Goal: Task Accomplishment & Management: Use online tool/utility

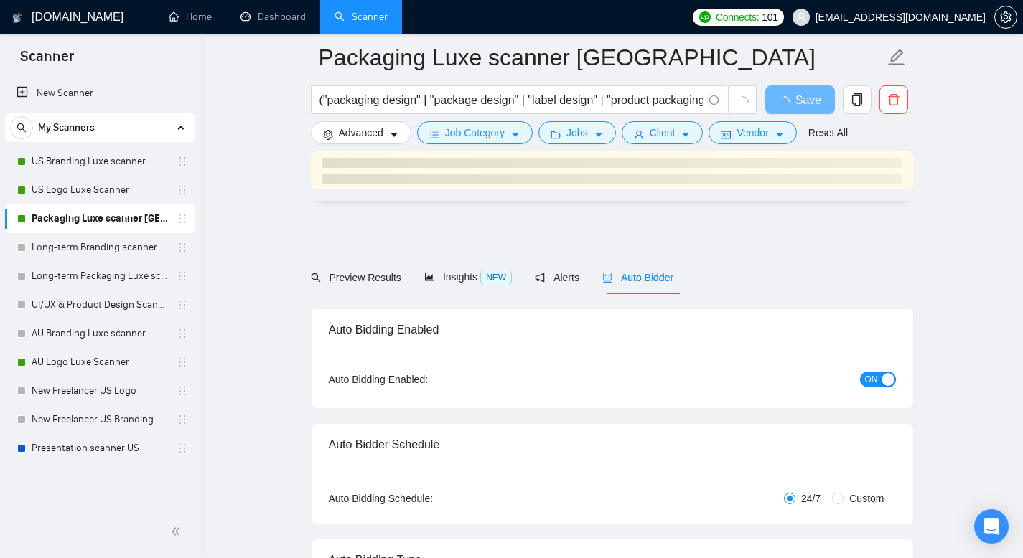
scroll to position [1700, 0]
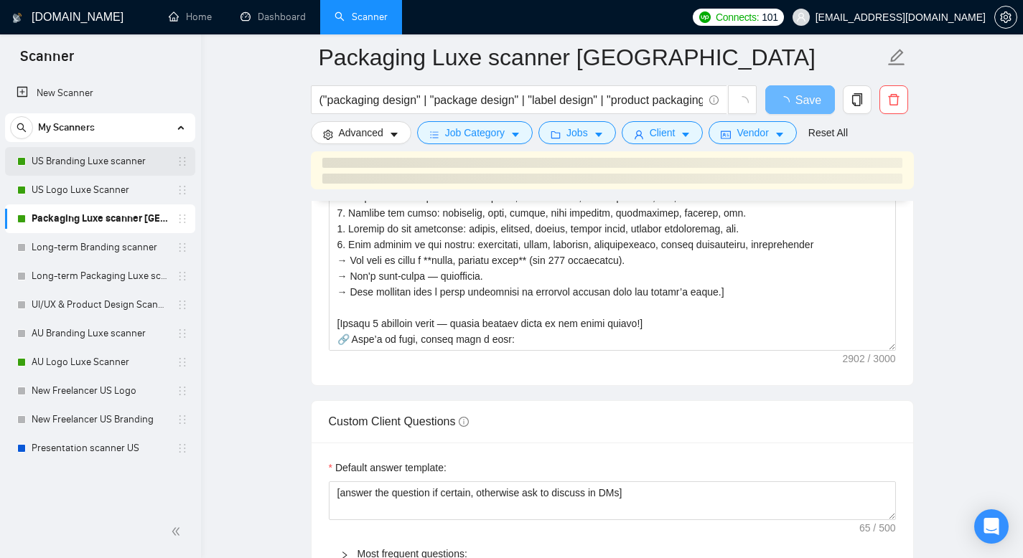
click at [99, 168] on link "US Branding Luxe scanner" at bounding box center [100, 161] width 136 height 29
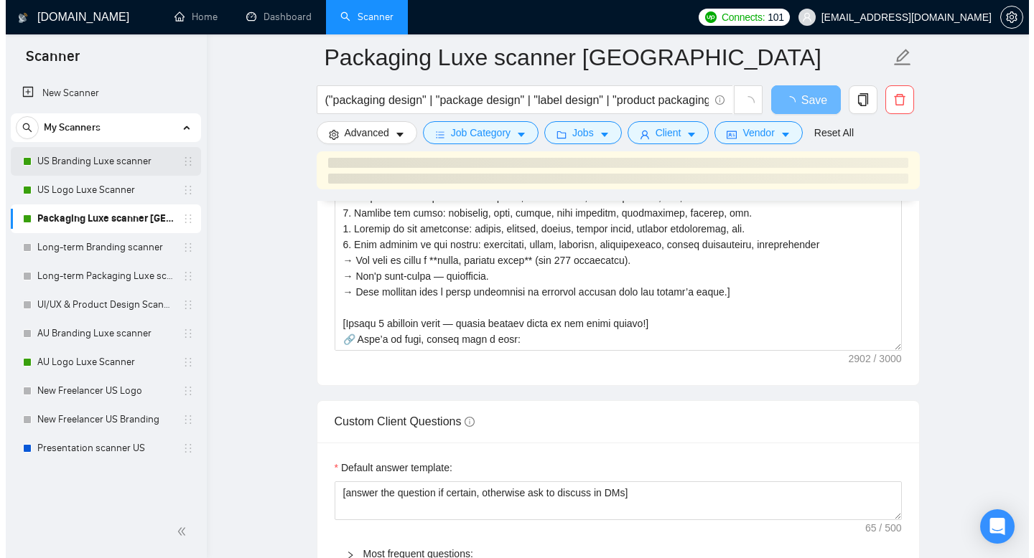
scroll to position [857, 0]
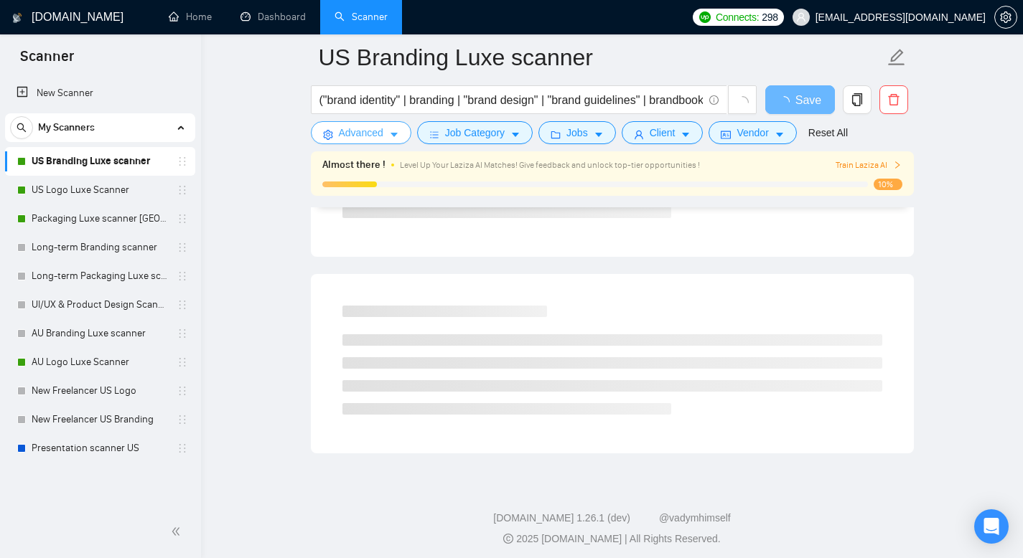
click at [348, 134] on span "Advanced" at bounding box center [361, 133] width 45 height 16
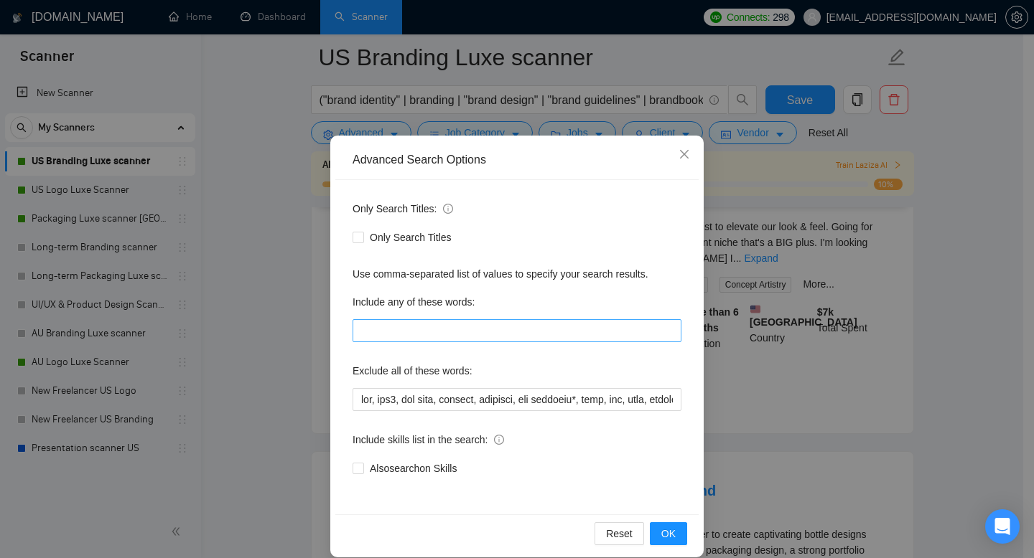
scroll to position [28, 0]
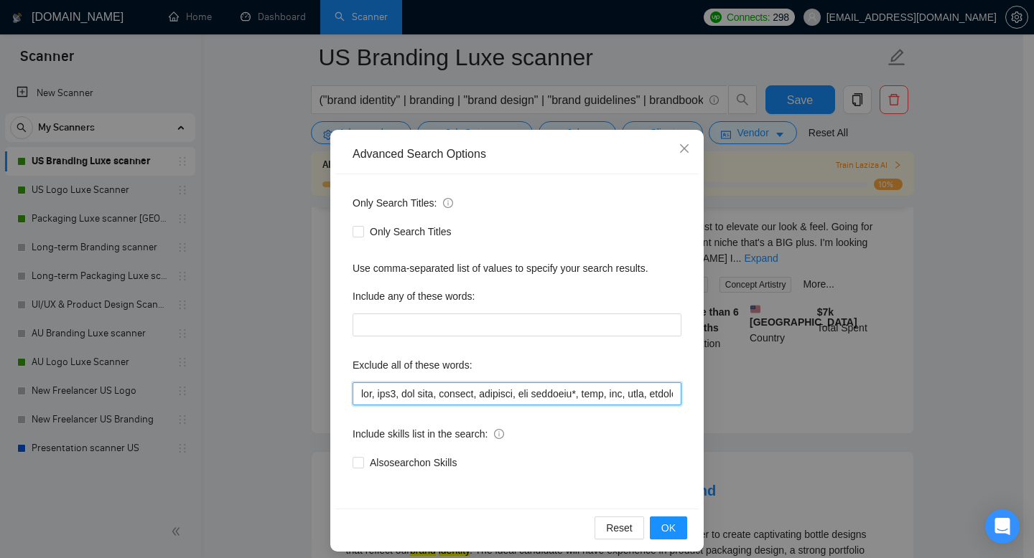
click at [526, 392] on input "text" at bounding box center [516, 394] width 329 height 23
drag, startPoint x: 459, startPoint y: 391, endPoint x: 403, endPoint y: 386, distance: 56.2
click at [403, 386] on input "text" at bounding box center [516, 394] width 329 height 23
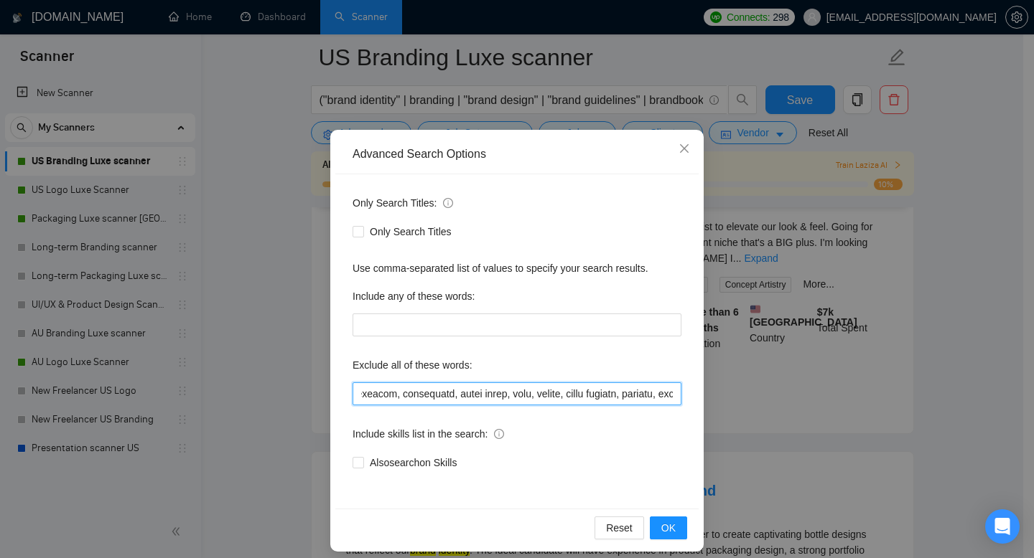
drag, startPoint x: 500, startPoint y: 394, endPoint x: 447, endPoint y: 391, distance: 53.2
click at [447, 391] on input "text" at bounding box center [516, 394] width 329 height 23
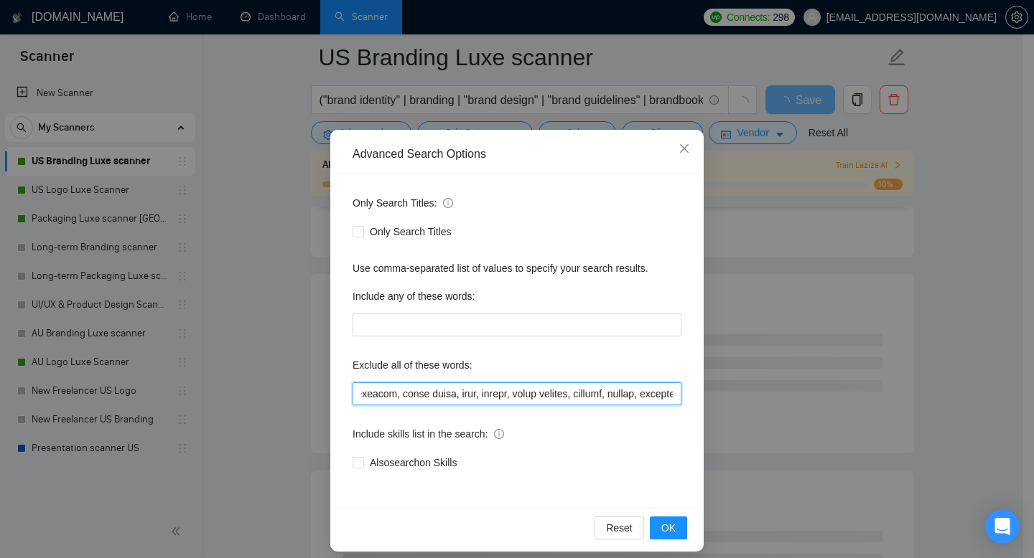
drag, startPoint x: 502, startPoint y: 391, endPoint x: 448, endPoint y: 397, distance: 54.1
click at [448, 397] on input "text" at bounding box center [516, 394] width 329 height 23
type input "web, web3, web site, webflow, frontend, app branding*, html, css, saas, fintech…"
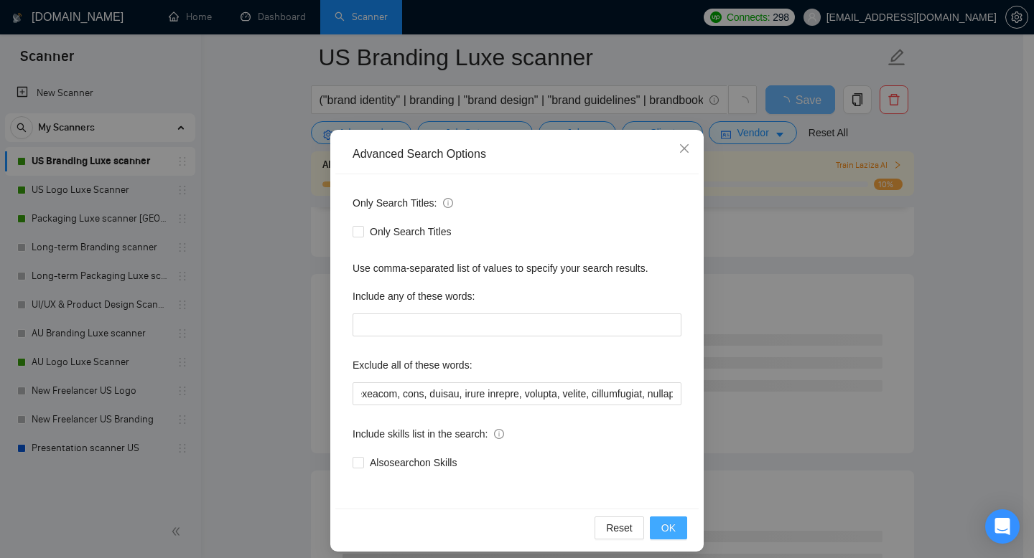
click at [668, 524] on span "OK" at bounding box center [668, 528] width 14 height 16
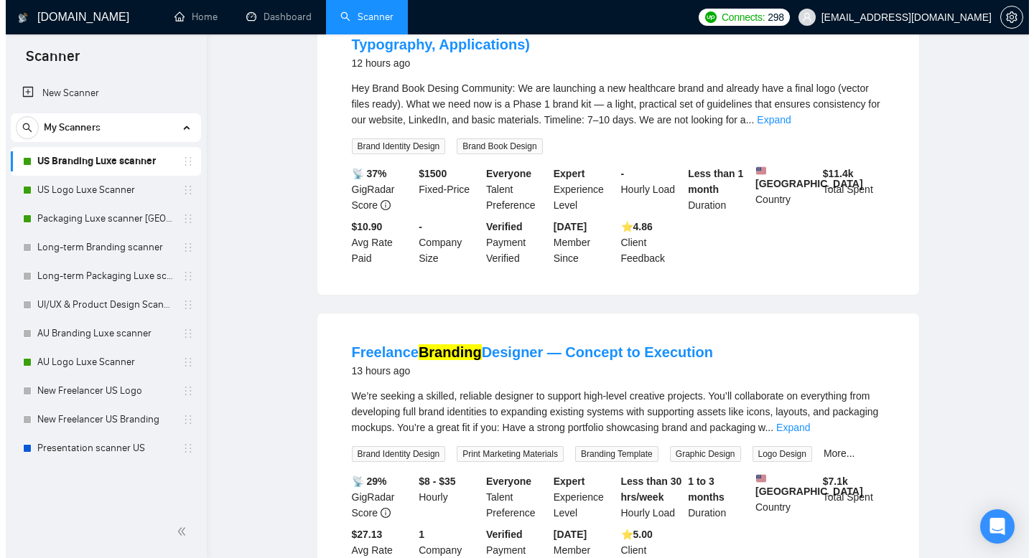
scroll to position [0, 0]
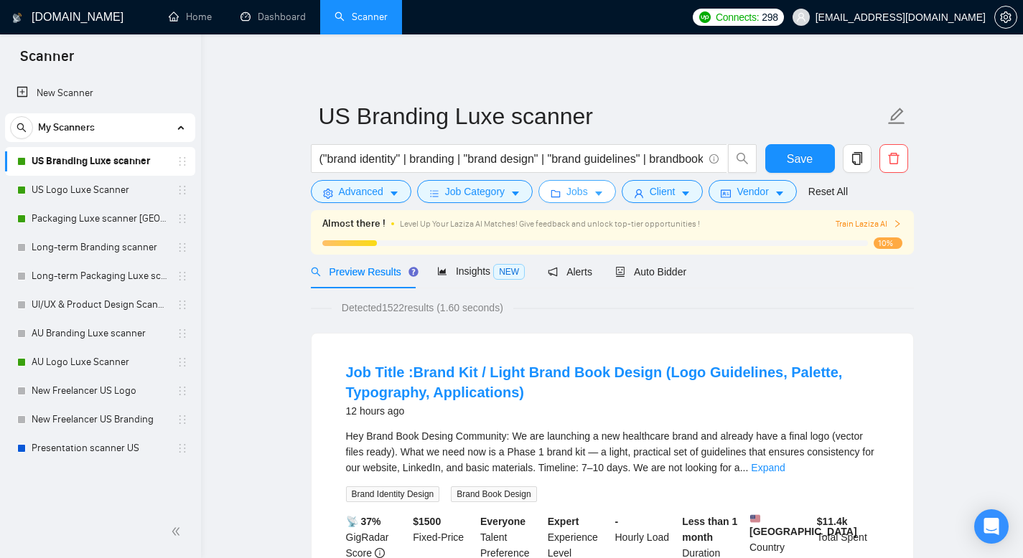
click at [602, 195] on icon "caret-down" at bounding box center [598, 194] width 7 height 4
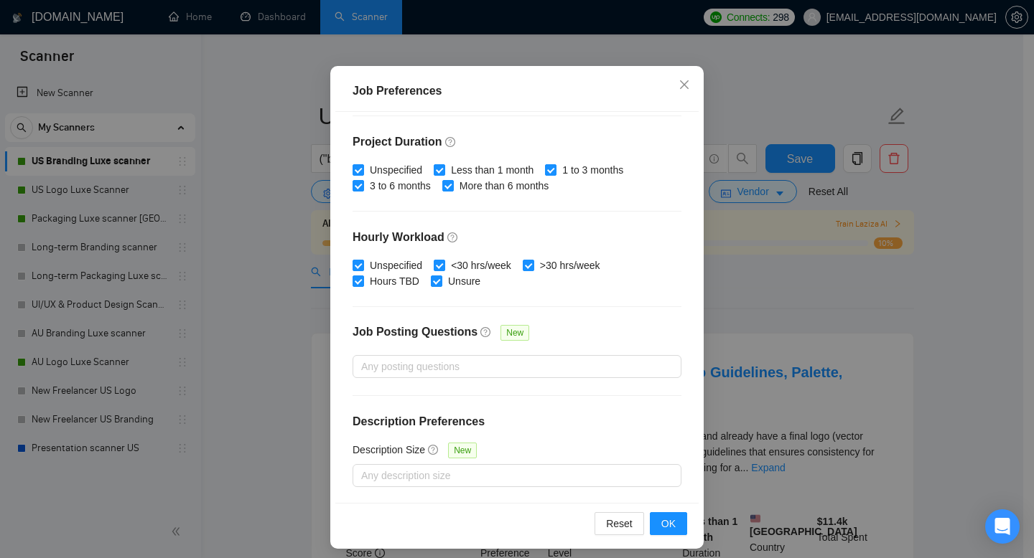
scroll to position [94, 0]
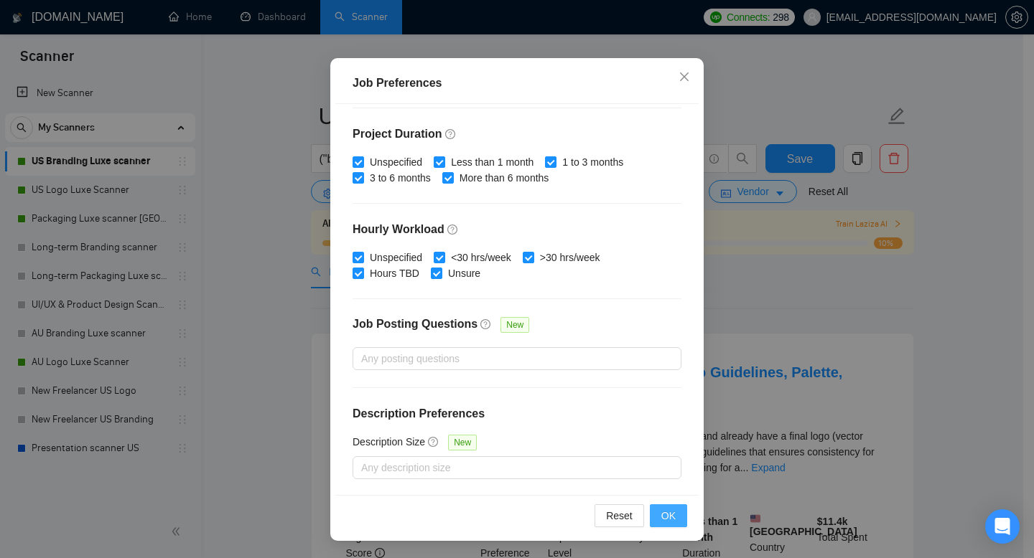
click at [675, 520] on button "OK" at bounding box center [668, 516] width 37 height 23
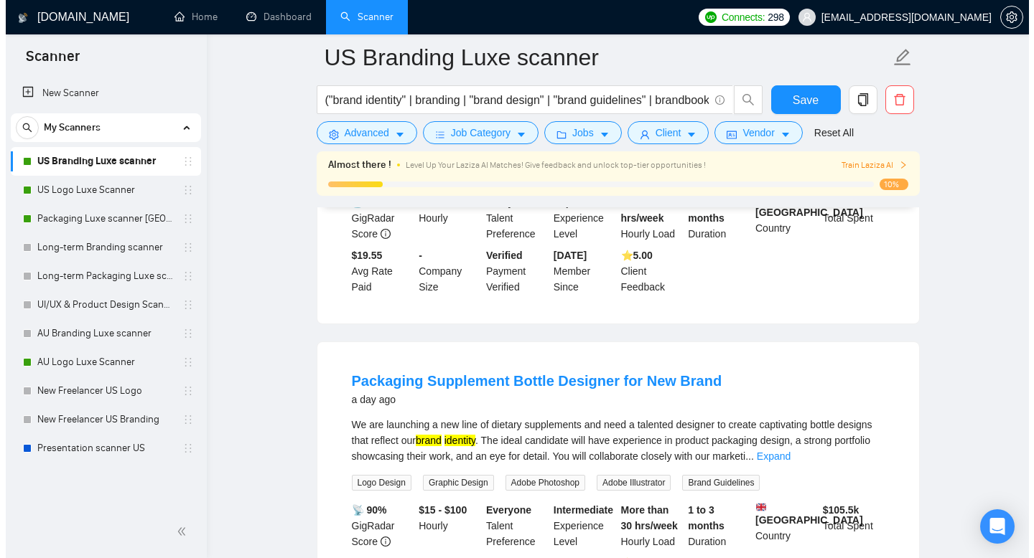
scroll to position [984, 0]
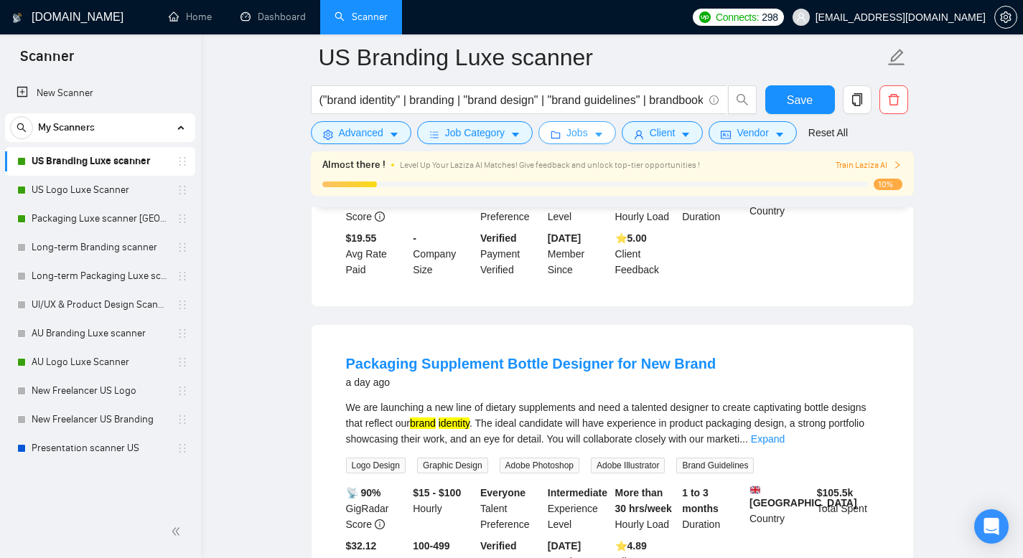
click at [568, 137] on button "Jobs" at bounding box center [577, 132] width 78 height 23
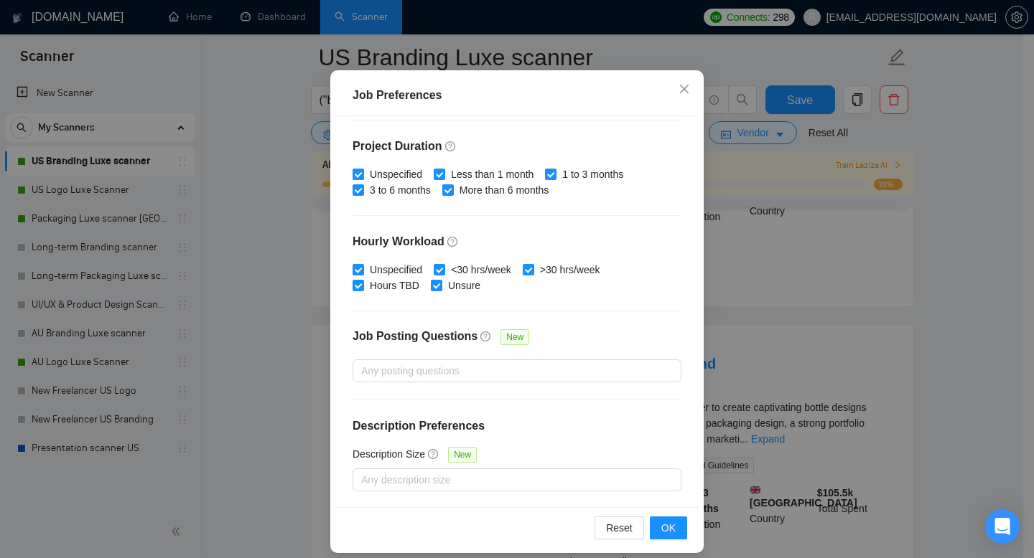
scroll to position [94, 0]
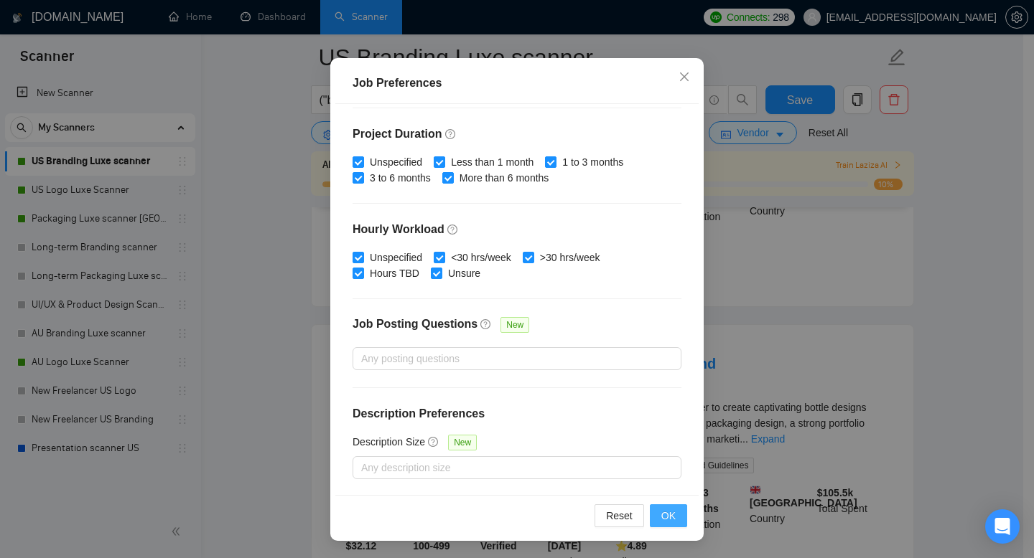
click at [664, 518] on span "OK" at bounding box center [668, 516] width 14 height 16
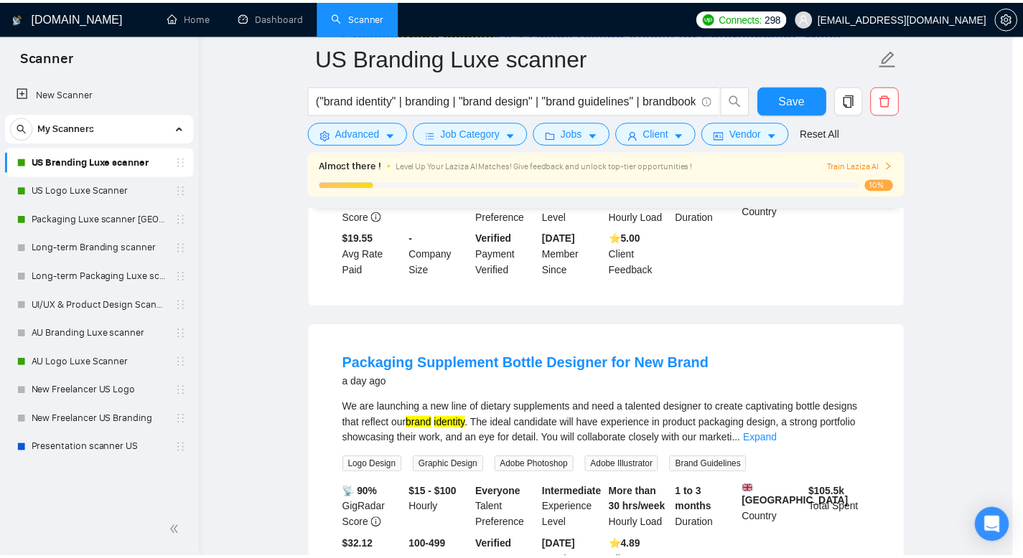
scroll to position [27, 0]
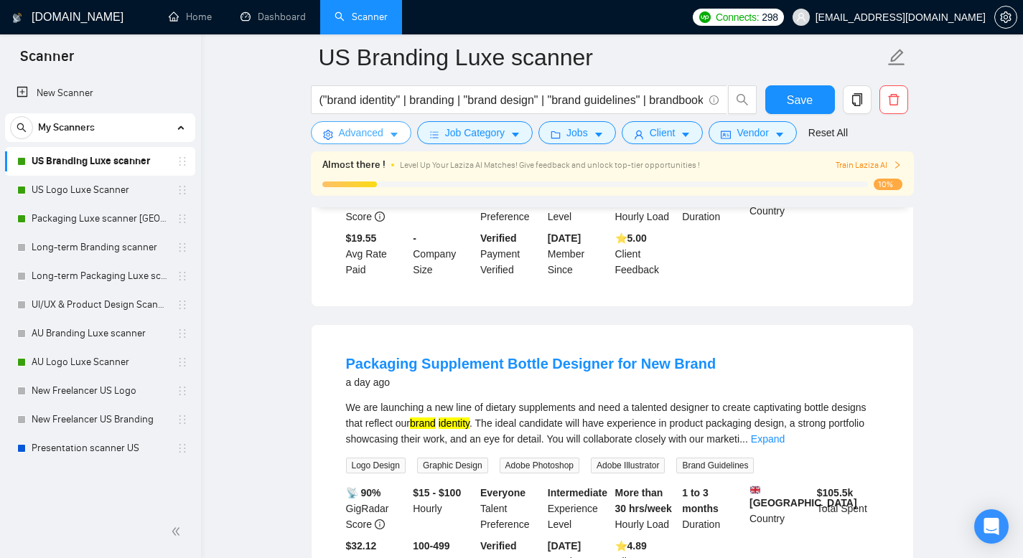
click at [374, 121] on button "Advanced" at bounding box center [361, 132] width 100 height 23
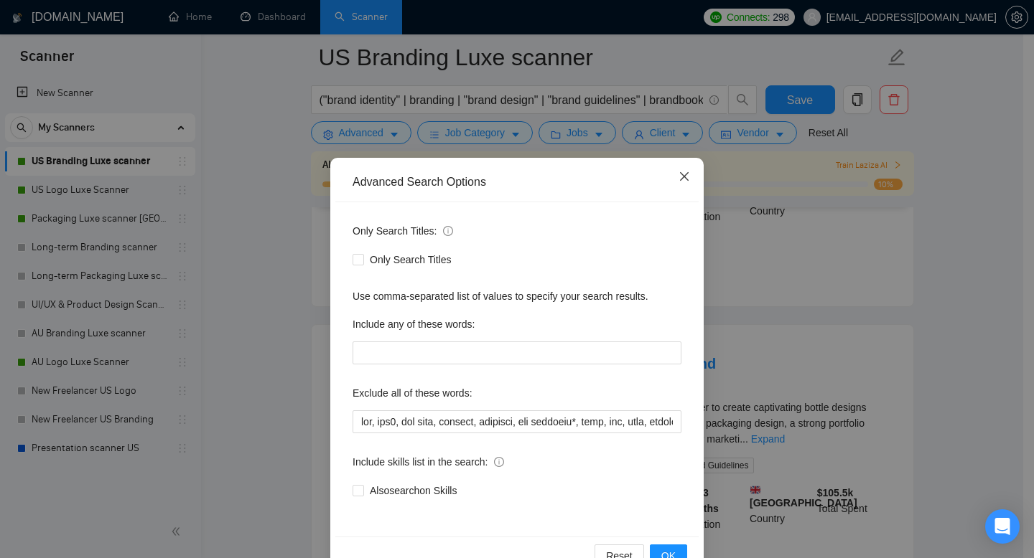
click at [683, 175] on icon "close" at bounding box center [683, 176] width 11 height 11
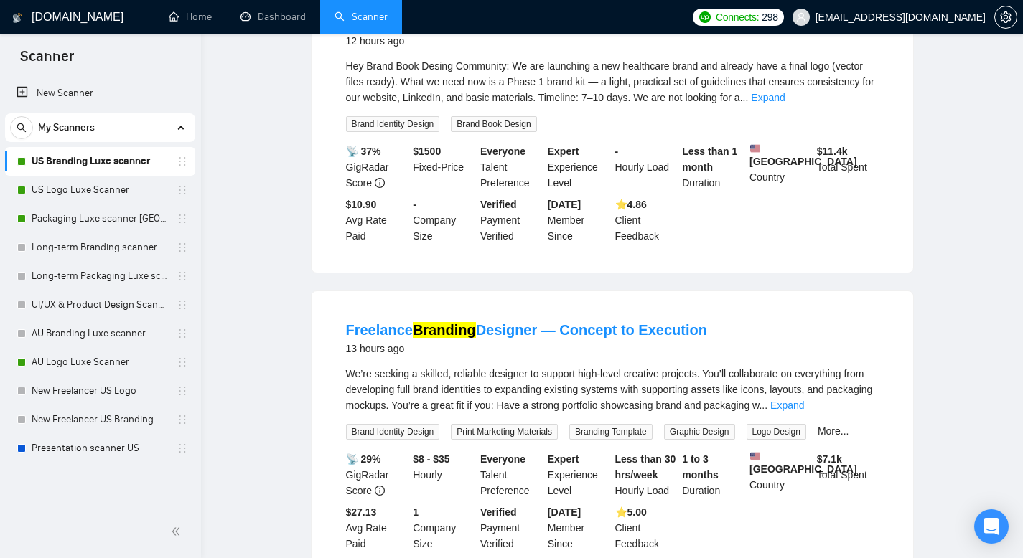
scroll to position [0, 0]
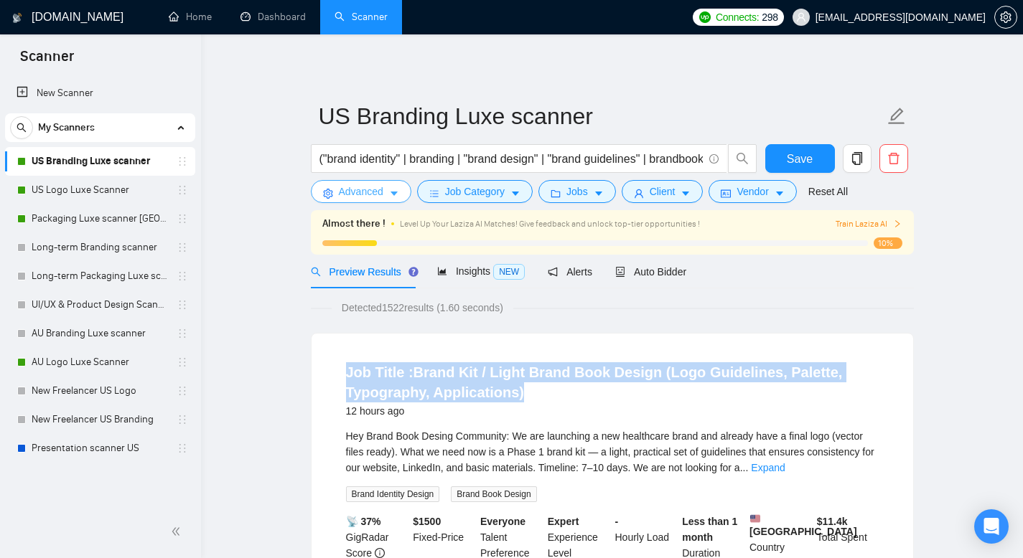
click at [370, 189] on span "Advanced" at bounding box center [361, 192] width 45 height 16
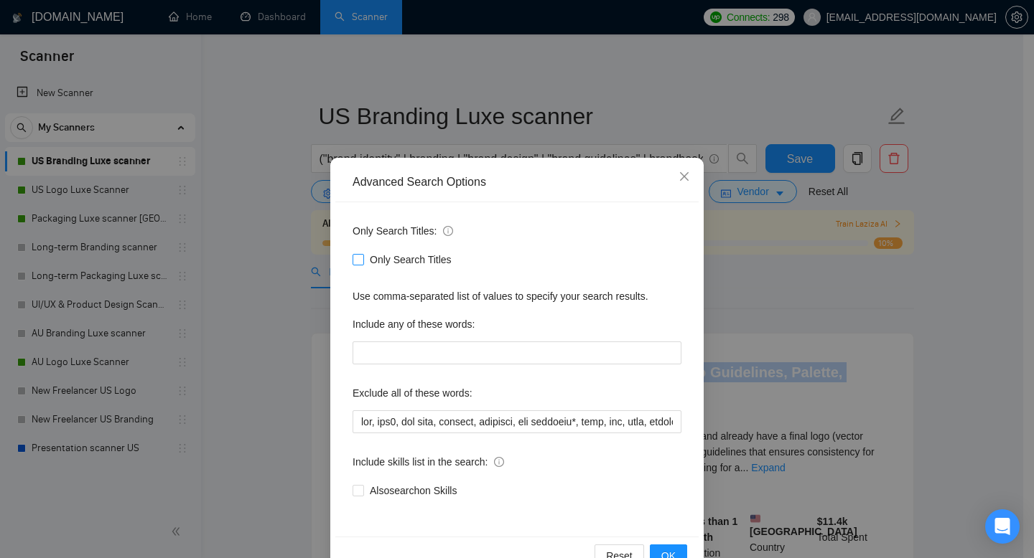
click at [354, 258] on input "Only Search Titles" at bounding box center [357, 259] width 10 height 10
checkbox input "true"
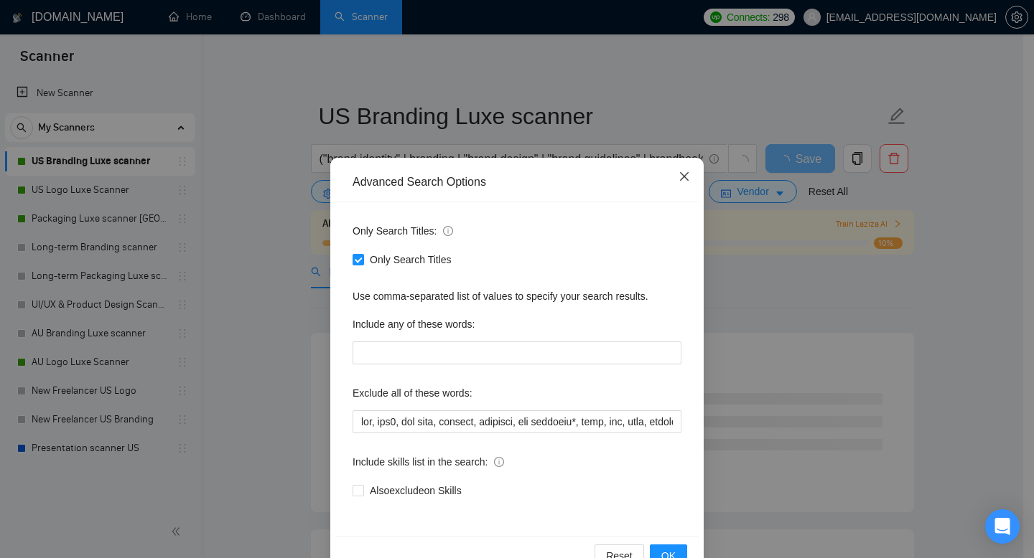
click at [678, 172] on icon "close" at bounding box center [683, 176] width 11 height 11
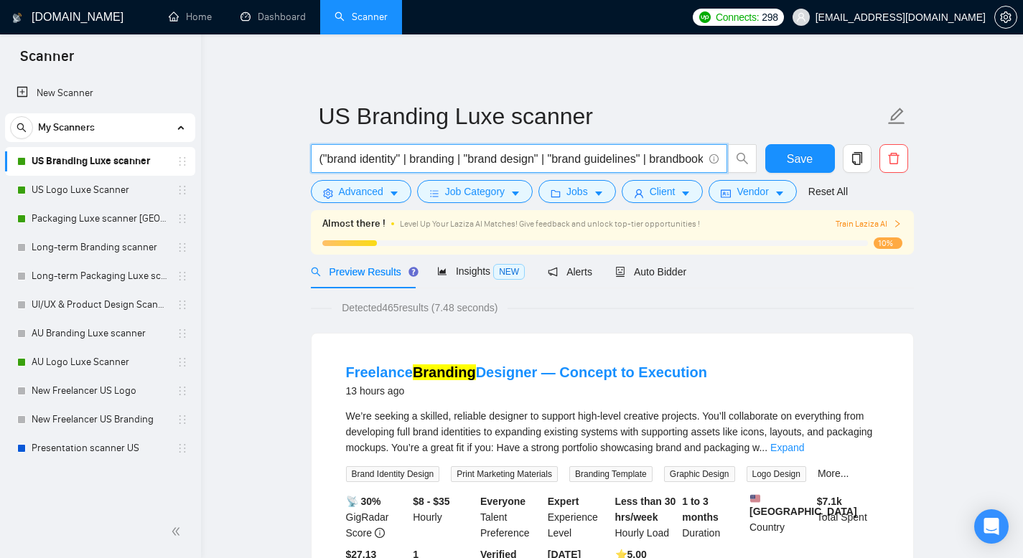
click at [322, 157] on input "("brand identity" | branding | "brand design" | "brand guidelines" | brandbook …" at bounding box center [510, 159] width 383 height 18
click at [321, 157] on input "("brand identity" | branding | "brand design" | "brand guidelines" | brandbook …" at bounding box center [510, 159] width 383 height 18
drag, startPoint x: 319, startPoint y: 159, endPoint x: 782, endPoint y: 225, distance: 467.7
click at [782, 225] on div "US Branding Luxe scanner ("brand identity" | branding | "brand design" | "brand…" at bounding box center [612, 174] width 603 height 162
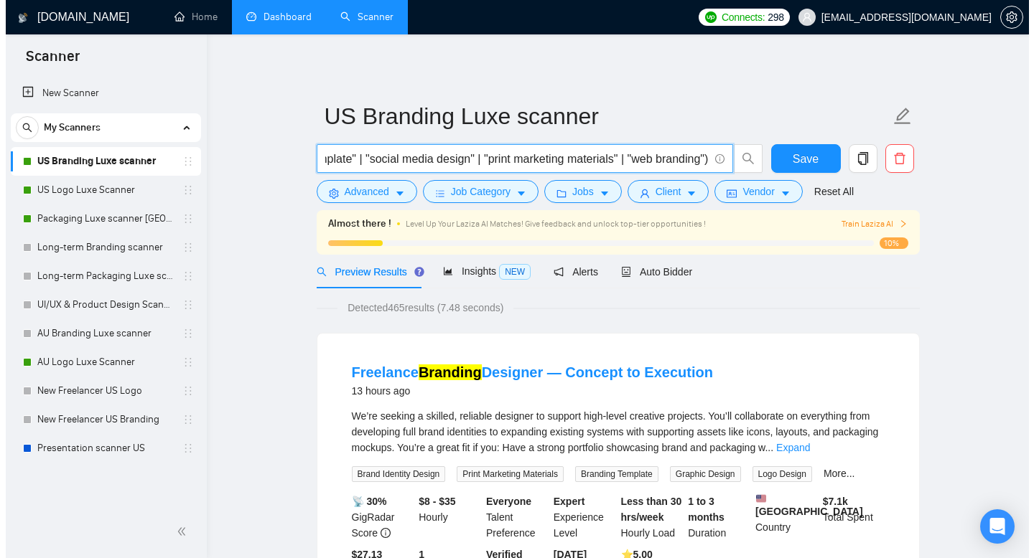
scroll to position [0, 0]
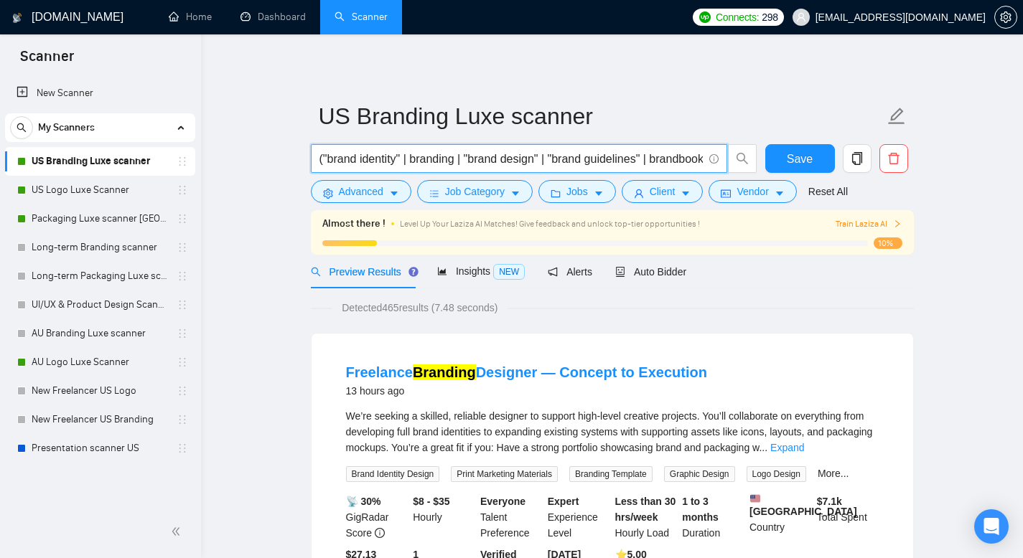
click at [370, 269] on span "Preview Results" at bounding box center [362, 271] width 103 height 11
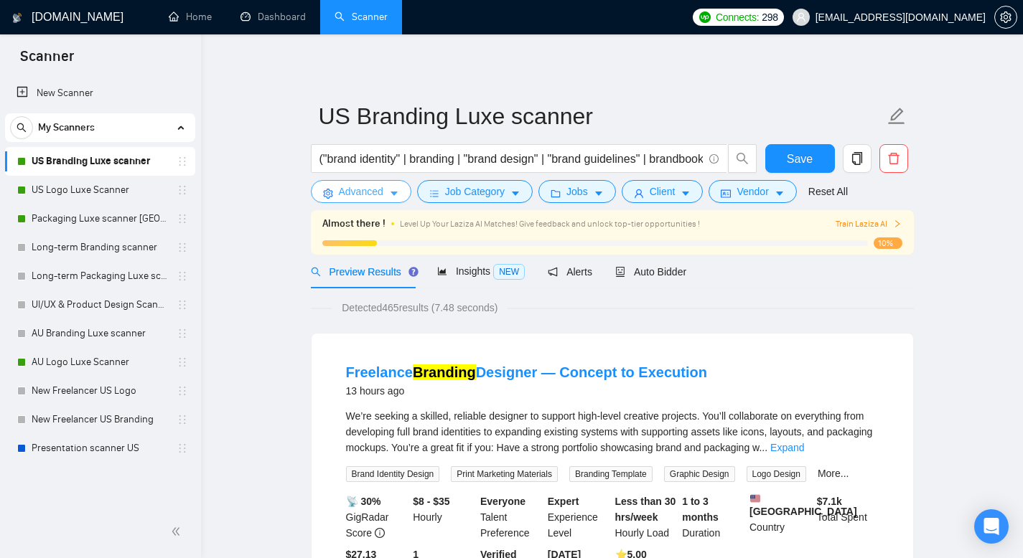
click at [354, 196] on span "Advanced" at bounding box center [361, 192] width 45 height 16
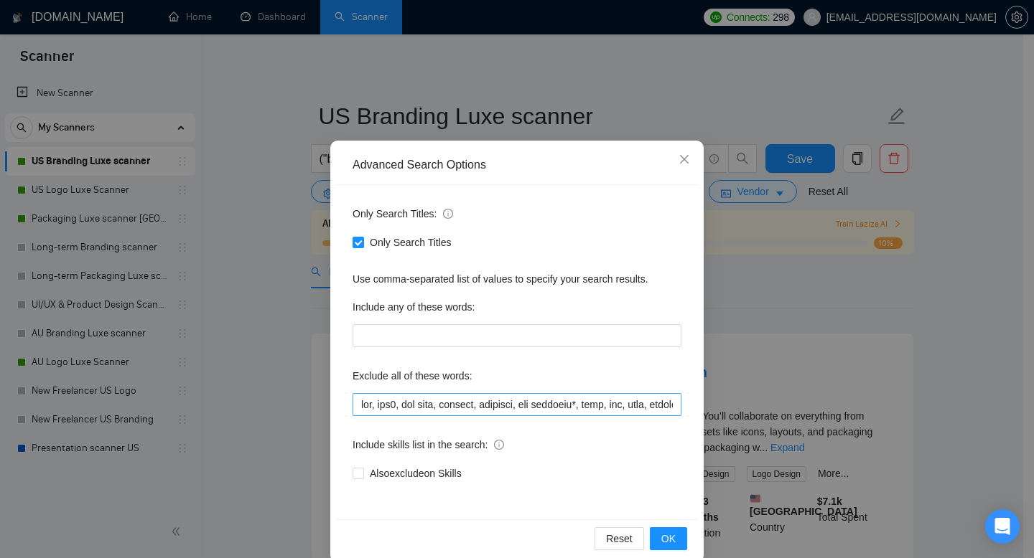
scroll to position [39, 0]
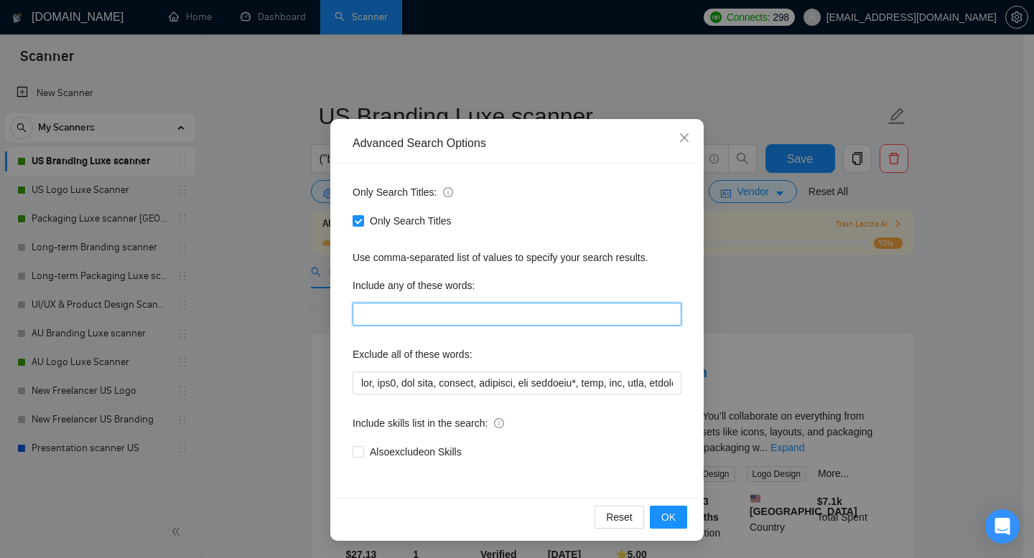
click at [385, 317] on input "text" at bounding box center [516, 314] width 329 height 23
paste input "brand identity, branding, brand design, brand guidelines, brandbook, personal b…"
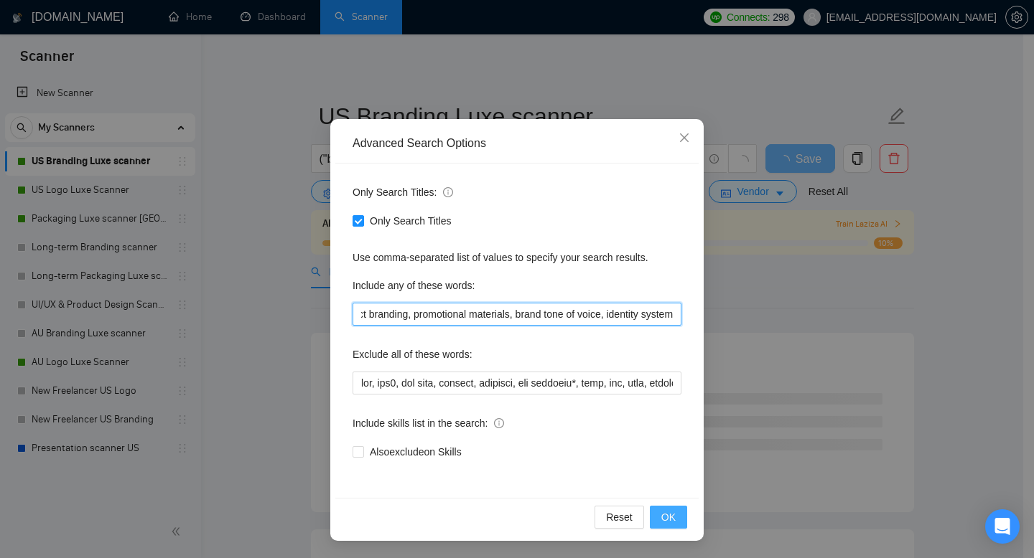
type input "brand identity, branding, brand design, brand guidelines, brandbook, personal b…"
click at [671, 523] on button "OK" at bounding box center [668, 517] width 37 height 23
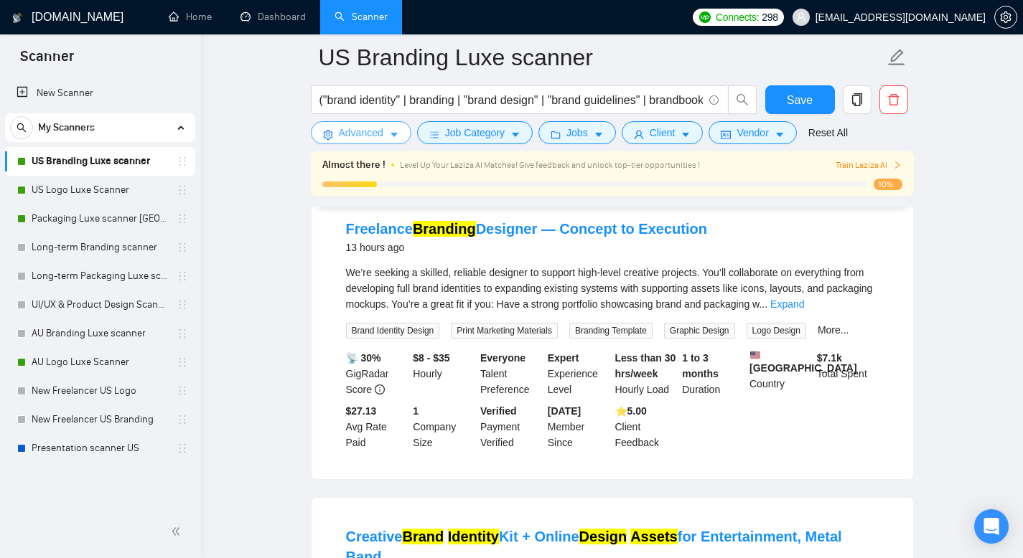
scroll to position [0, 0]
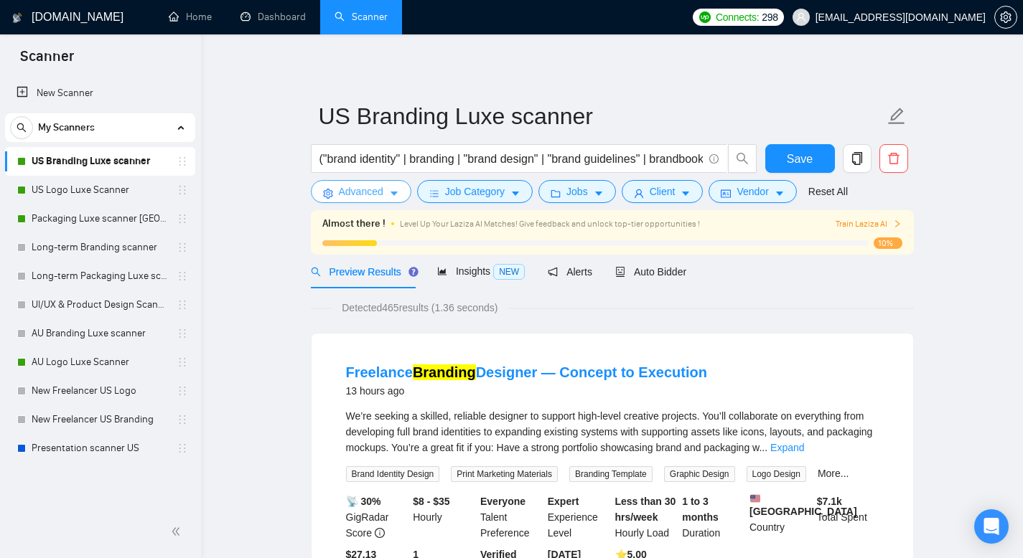
click at [356, 194] on span "Advanced" at bounding box center [361, 192] width 45 height 16
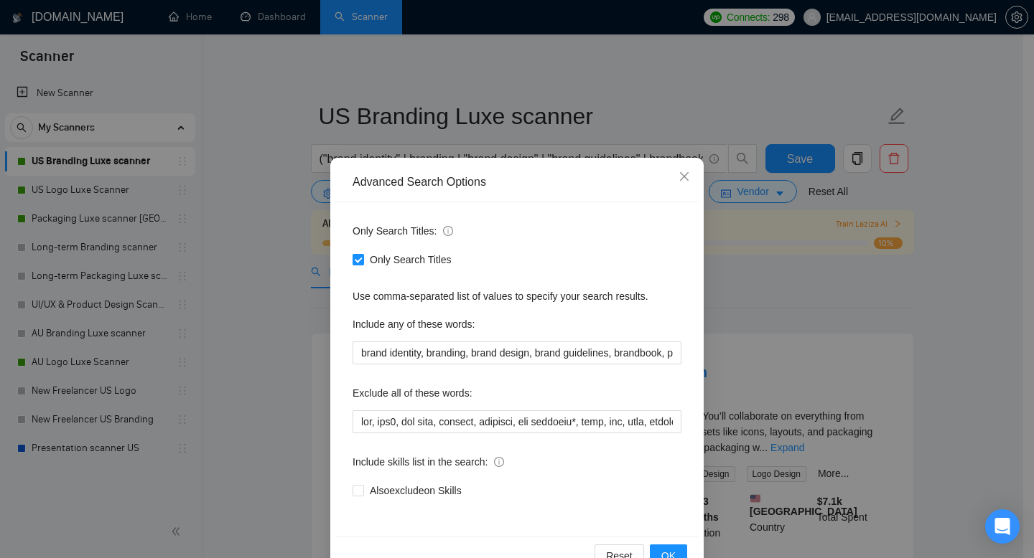
click at [357, 257] on span at bounding box center [357, 259] width 11 height 11
click at [357, 257] on input "Only Search Titles" at bounding box center [357, 259] width 10 height 10
checkbox input "false"
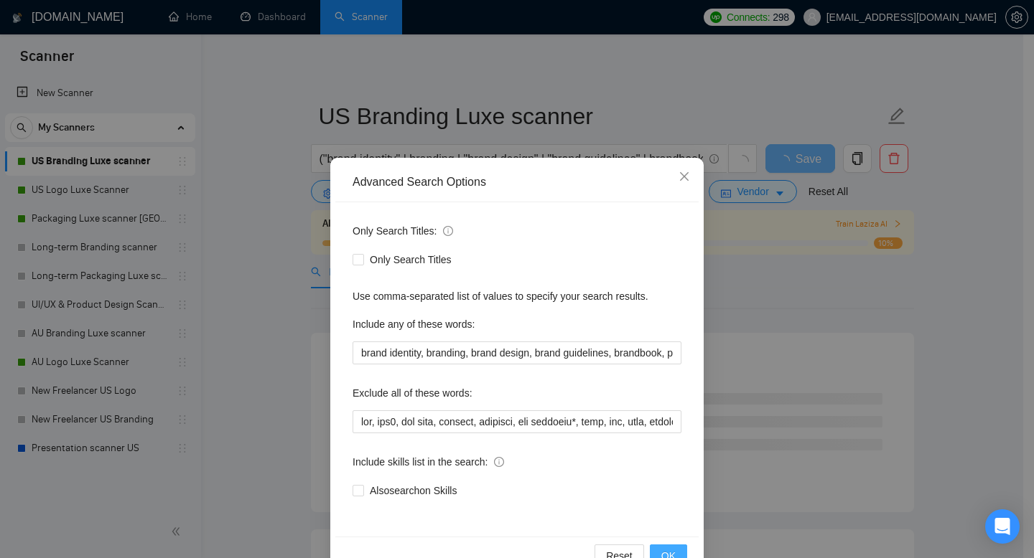
click at [673, 552] on button "OK" at bounding box center [668, 556] width 37 height 23
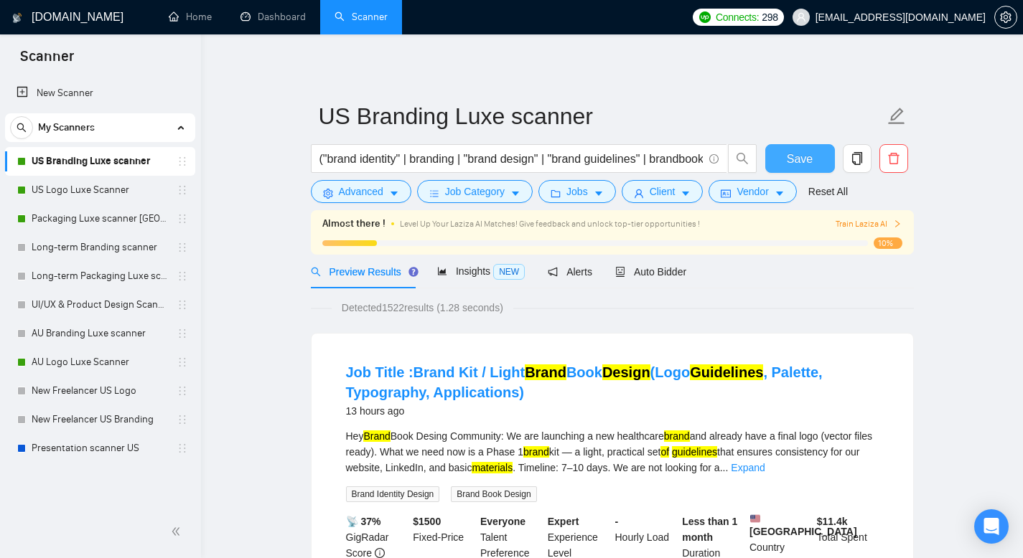
drag, startPoint x: 790, startPoint y: 158, endPoint x: 782, endPoint y: 164, distance: 10.4
click at [790, 158] on span "Save" at bounding box center [800, 159] width 26 height 18
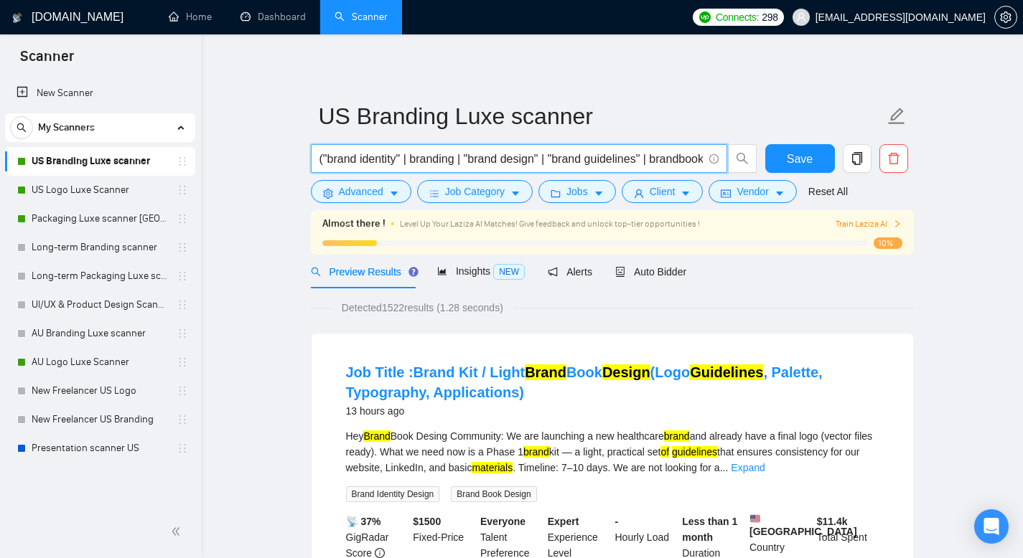
scroll to position [0, 609]
drag, startPoint x: 319, startPoint y: 156, endPoint x: 797, endPoint y: 280, distance: 493.9
paste input "("brand identity" | branding | "brand design" | "brand guidelines" | brandbook …"
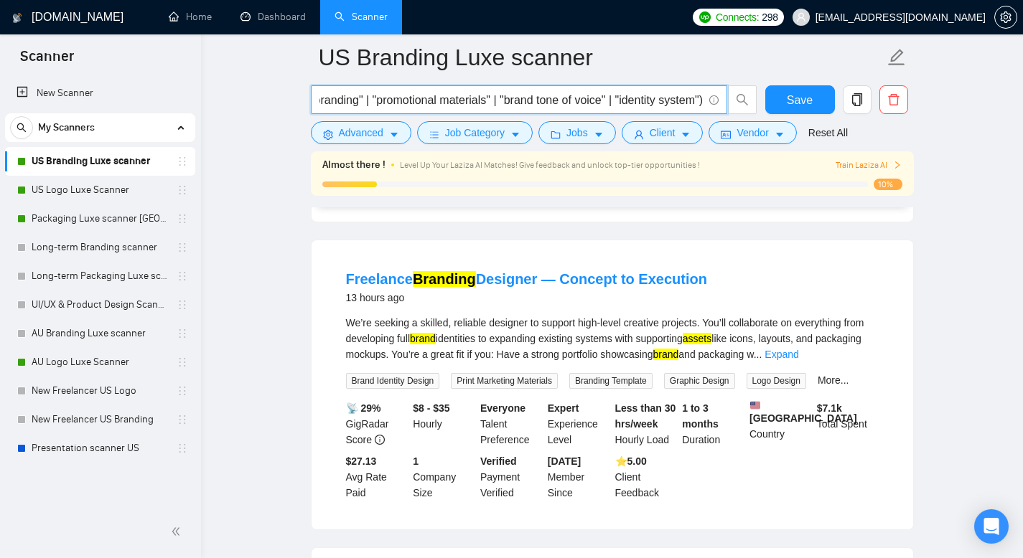
scroll to position [763, 0]
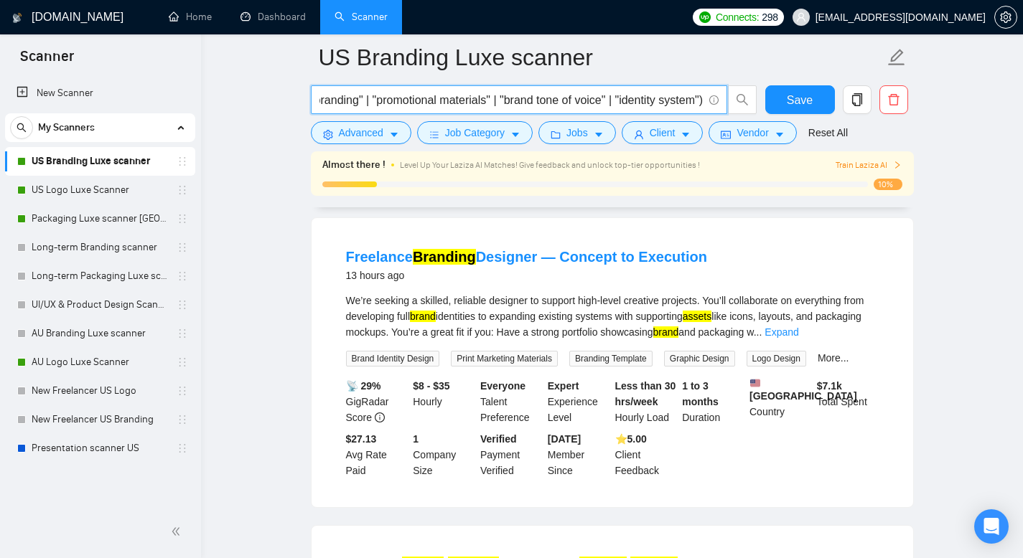
type input "("brand identity" | branding | "brand design" | "brand guidelines" | brandbook …"
click at [874, 340] on div "We’re seeking a skilled, reliable designer to support high-level creative proje…" at bounding box center [612, 316] width 533 height 47
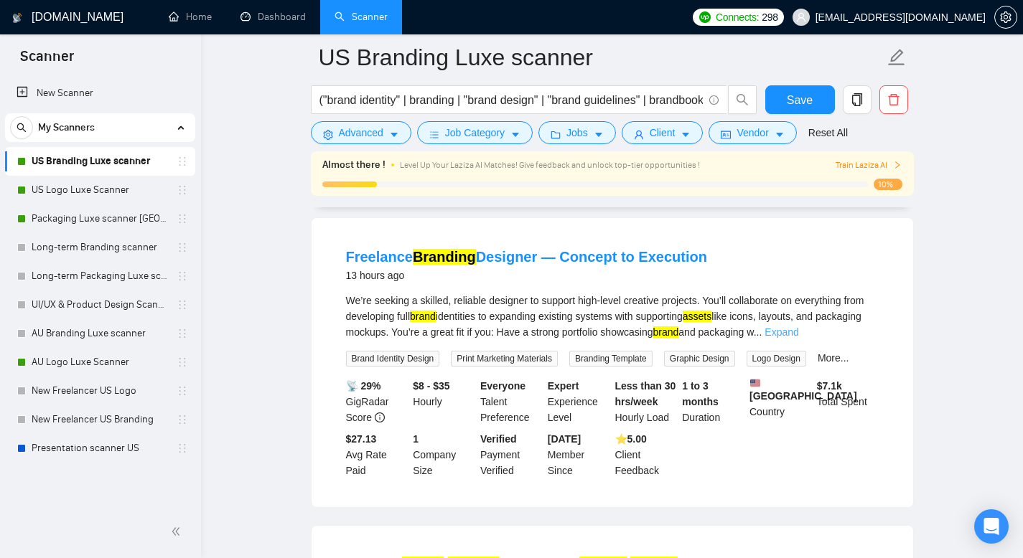
click at [798, 338] on link "Expand" at bounding box center [781, 332] width 34 height 11
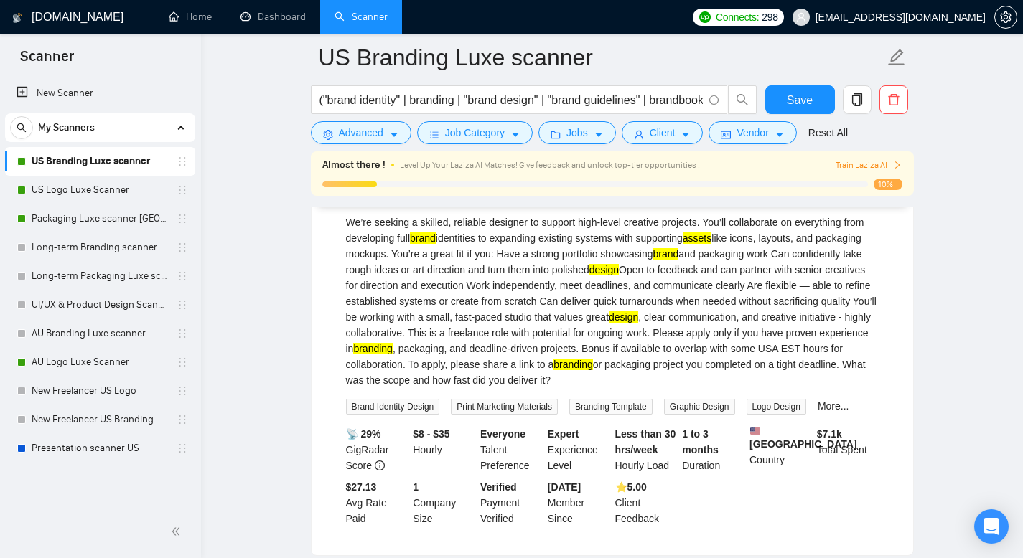
scroll to position [854, 0]
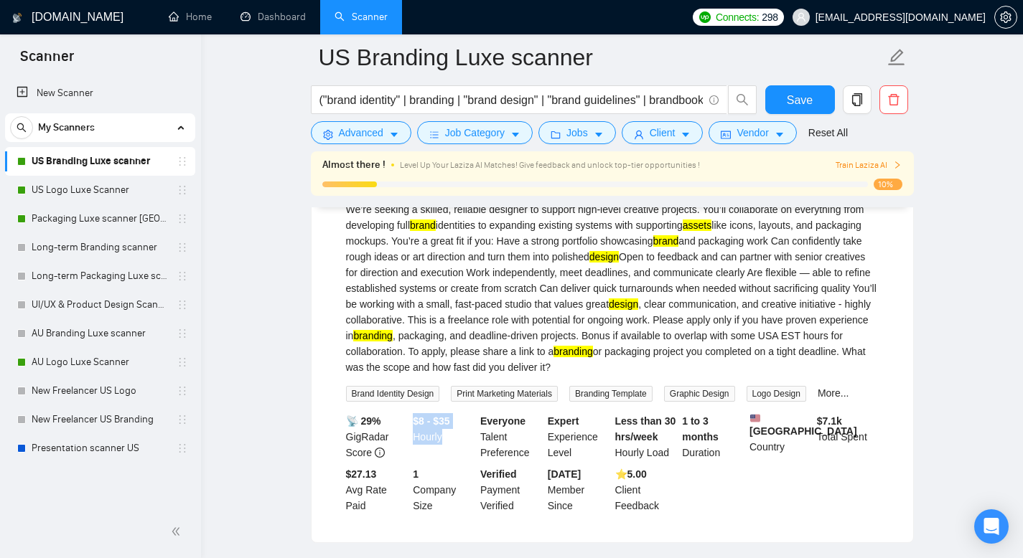
drag, startPoint x: 445, startPoint y: 456, endPoint x: 413, endPoint y: 437, distance: 37.3
click at [413, 437] on div "$8 - $35 Hourly" at bounding box center [443, 436] width 67 height 47
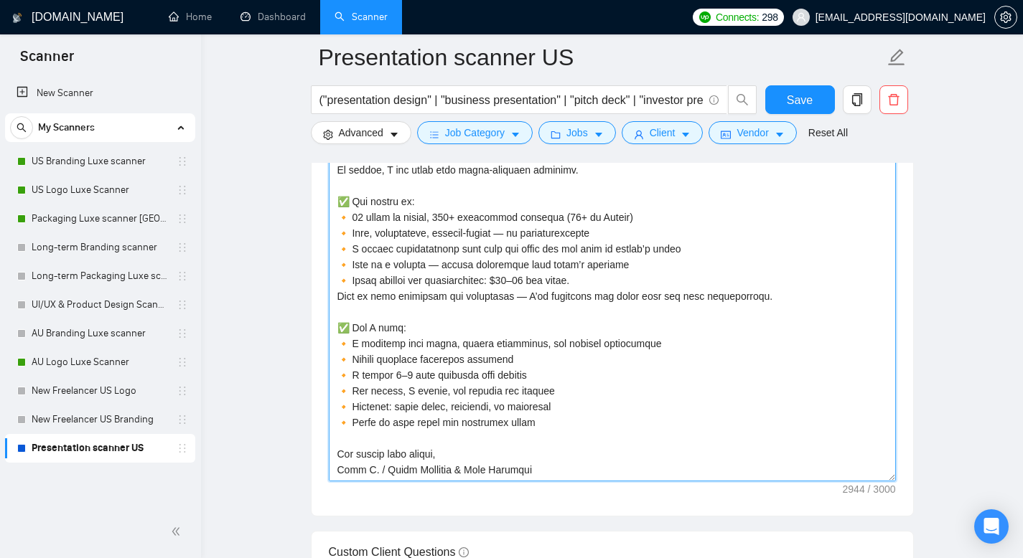
scroll to position [1753, 0]
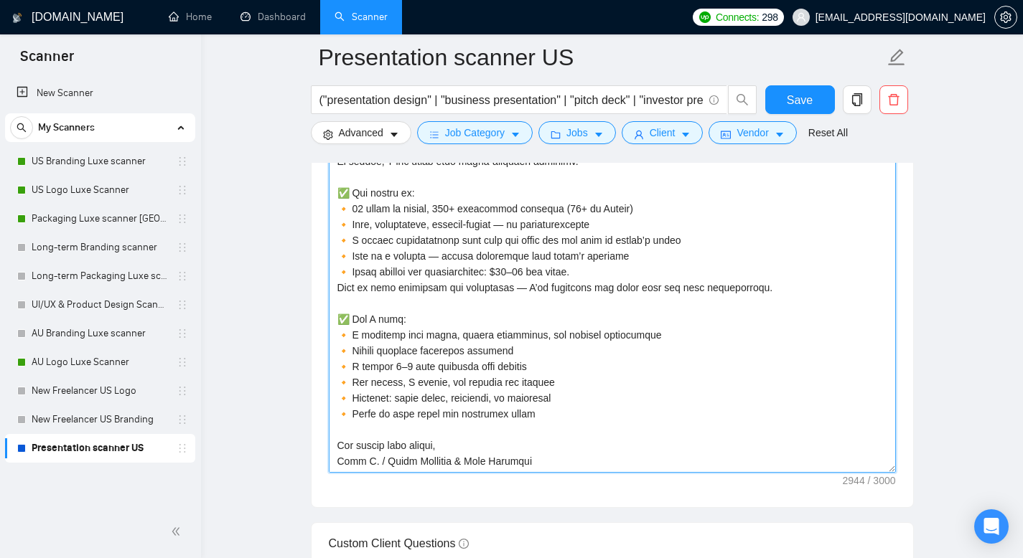
drag, startPoint x: 337, startPoint y: 296, endPoint x: 543, endPoint y: 500, distance: 289.8
click at [543, 500] on div "Cover letter template:" at bounding box center [613, 309] width 602 height 396
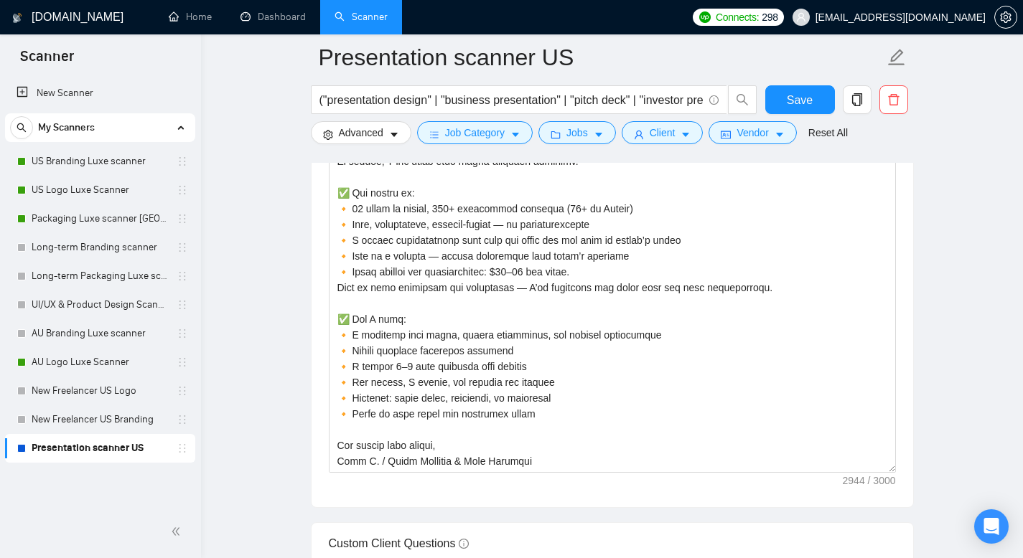
click at [237, 278] on main "Presentation scanner US ("presentation design" | "business presentation" | "pit…" at bounding box center [612, 374] width 776 height 4139
